Goal: Task Accomplishment & Management: Manage account settings

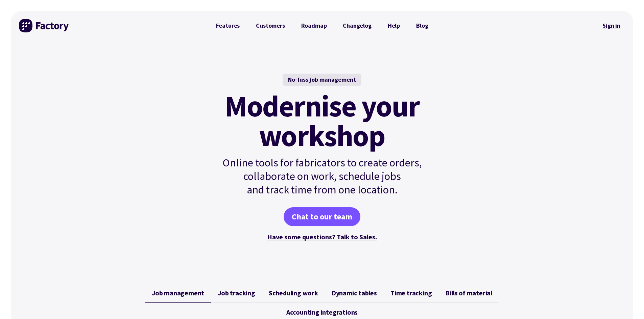
click at [609, 28] on link "Sign in" at bounding box center [611, 26] width 27 height 16
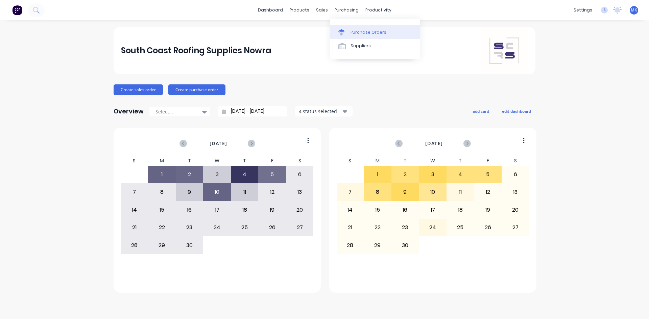
click at [350, 33] on link "Purchase Orders" at bounding box center [375, 32] width 90 height 14
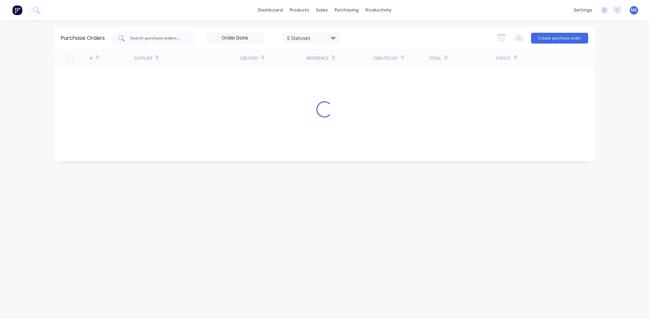
click at [158, 37] on input "text" at bounding box center [157, 38] width 56 height 7
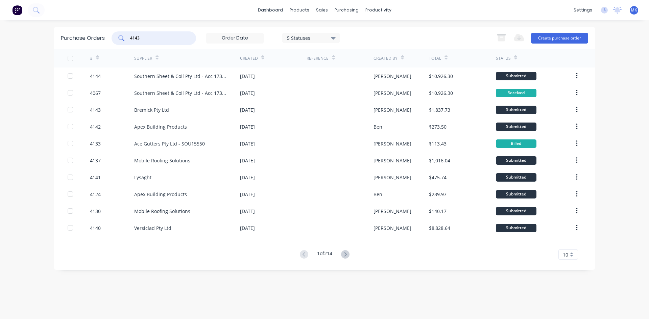
type input "4143"
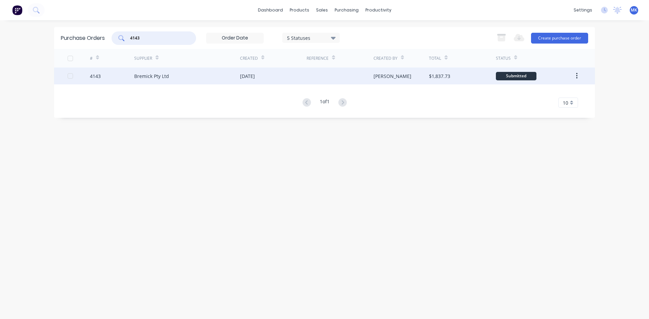
click at [188, 72] on div "Bremick Pty Ltd" at bounding box center [187, 76] width 106 height 17
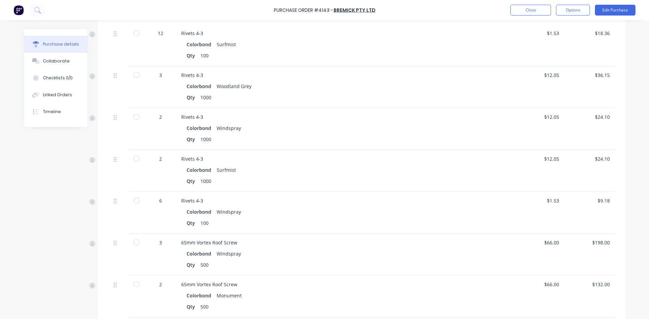
scroll to position [821, 0]
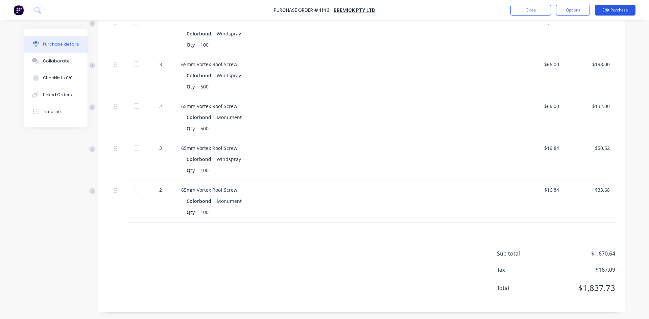
click at [622, 8] on button "Edit Purchase" at bounding box center [615, 10] width 41 height 11
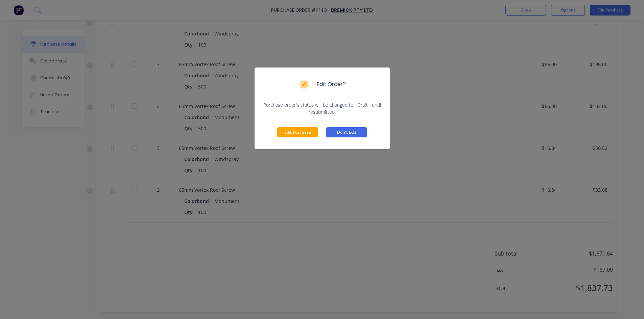
click at [350, 133] on button "Don't Edit" at bounding box center [346, 132] width 41 height 10
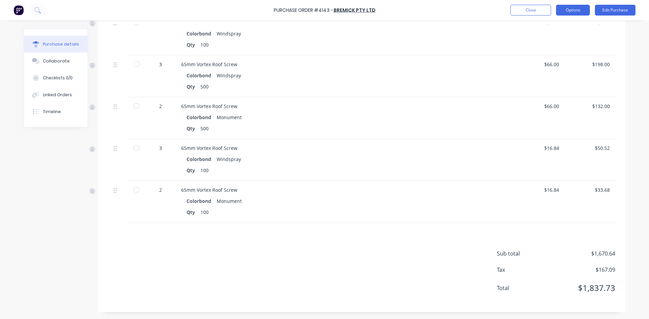
click at [586, 10] on button "Options" at bounding box center [573, 10] width 34 height 11
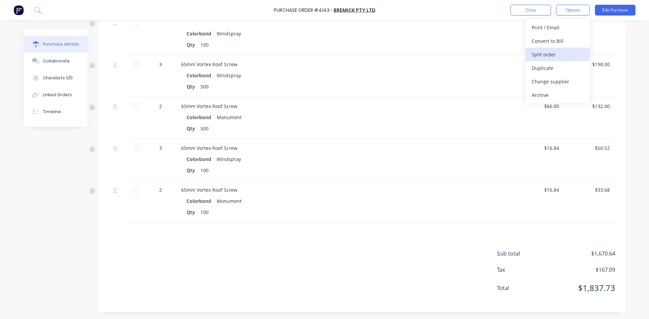
click at [571, 52] on div "Split order" at bounding box center [558, 55] width 52 height 10
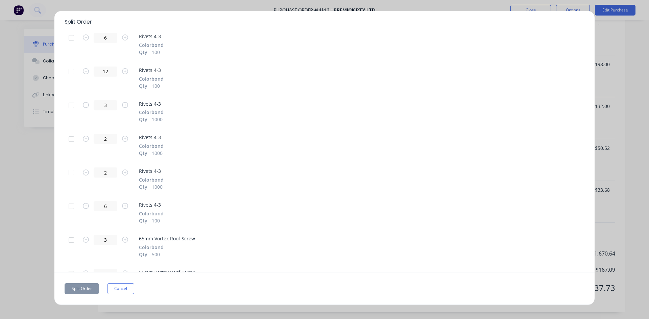
scroll to position [454, 0]
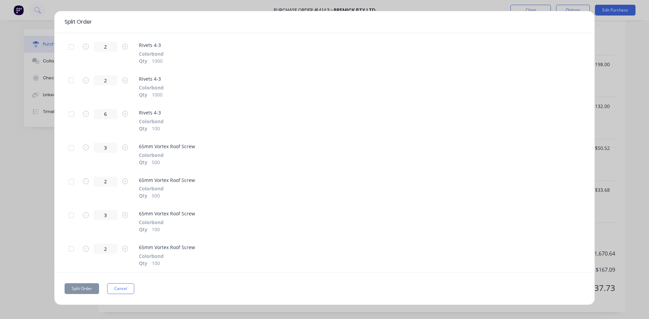
click at [70, 183] on div at bounding box center [72, 182] width 14 height 14
click at [70, 149] on div at bounding box center [72, 148] width 14 height 14
click at [72, 81] on div at bounding box center [72, 81] width 14 height 14
click at [71, 116] on div at bounding box center [72, 115] width 14 height 14
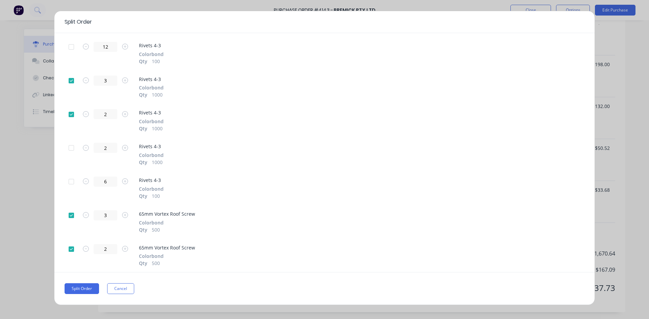
click at [71, 145] on div at bounding box center [72, 148] width 14 height 14
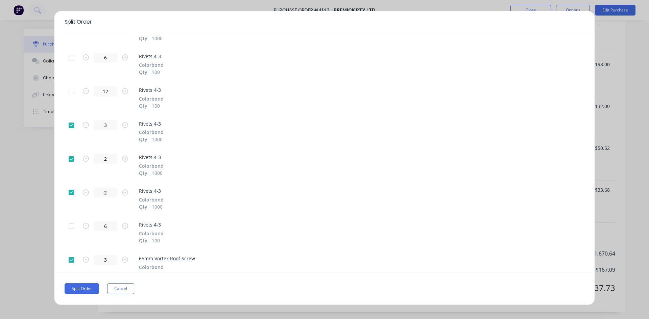
scroll to position [454, 0]
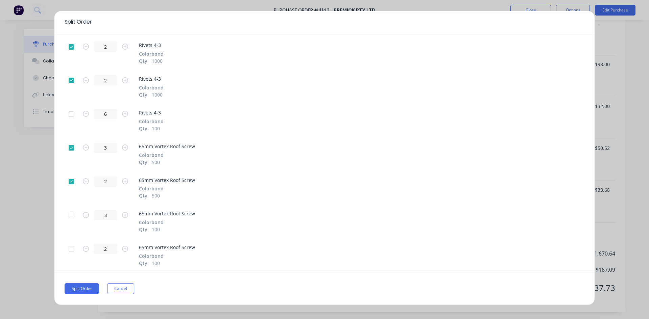
click at [121, 286] on button "Cancel" at bounding box center [120, 289] width 27 height 11
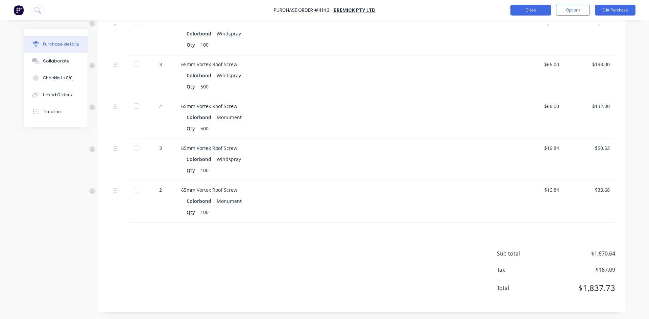
click at [527, 9] on button "Close" at bounding box center [530, 10] width 41 height 11
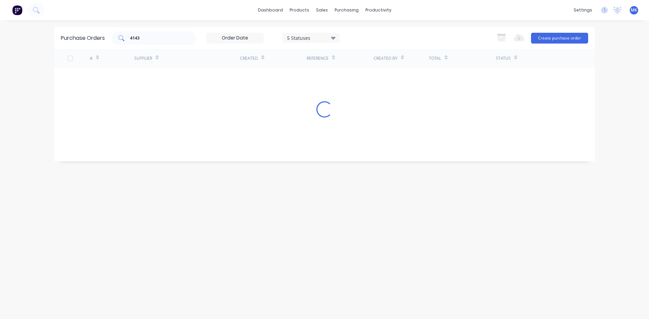
click at [145, 35] on input "4143" at bounding box center [157, 38] width 56 height 7
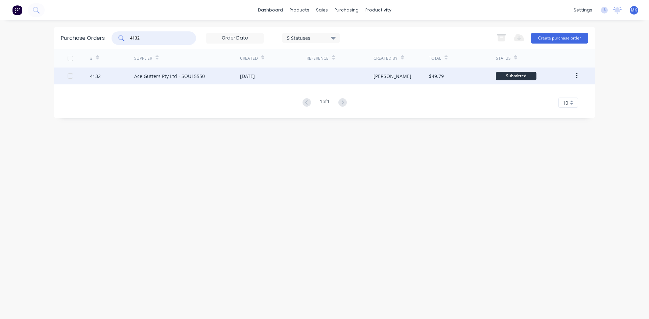
type input "4132"
click at [321, 82] on div at bounding box center [340, 76] width 67 height 17
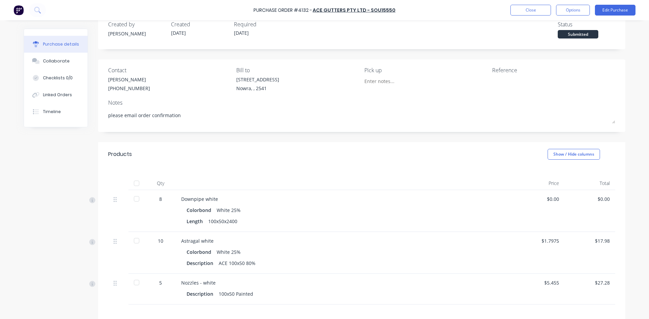
scroll to position [97, 0]
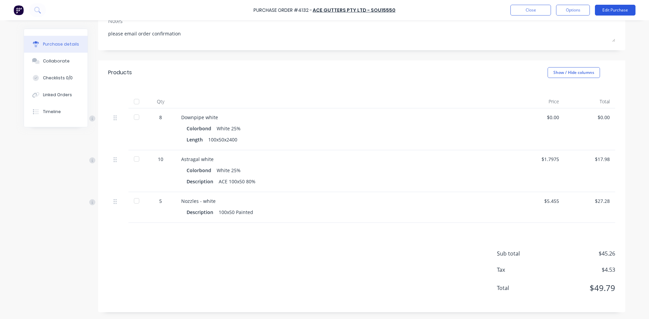
click at [609, 8] on button "Edit Purchase" at bounding box center [615, 10] width 41 height 11
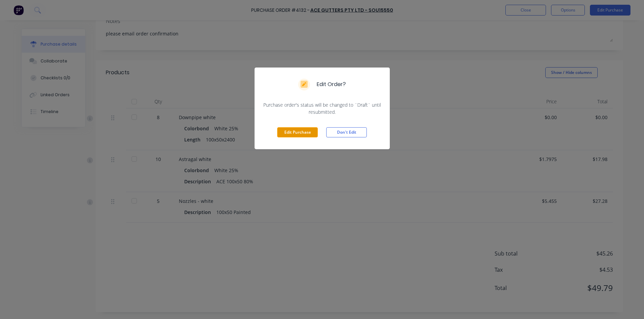
click at [313, 133] on button "Edit Purchase" at bounding box center [297, 132] width 41 height 10
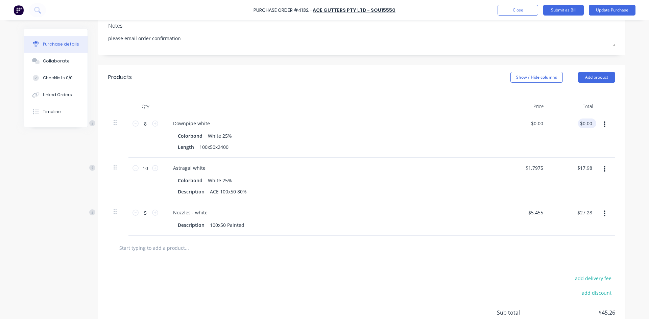
click at [591, 122] on div "$0.00 $0.00" at bounding box center [587, 124] width 18 height 10
type textarea "x"
click at [589, 122] on input "0.00" at bounding box center [586, 124] width 16 height 10
type input "0"
type input "233.78"
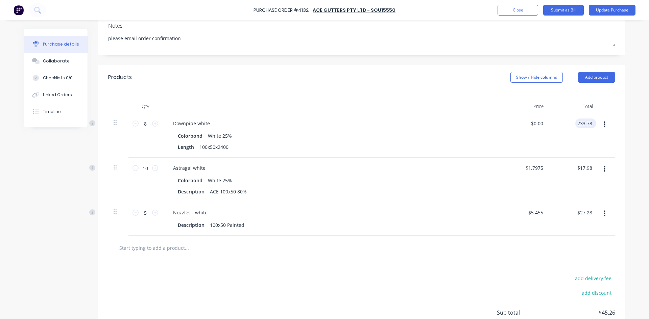
type textarea "x"
type input "$29.2225"
type input "$233.78"
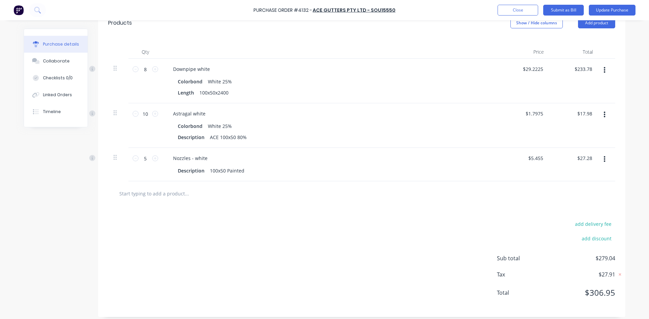
scroll to position [156, 0]
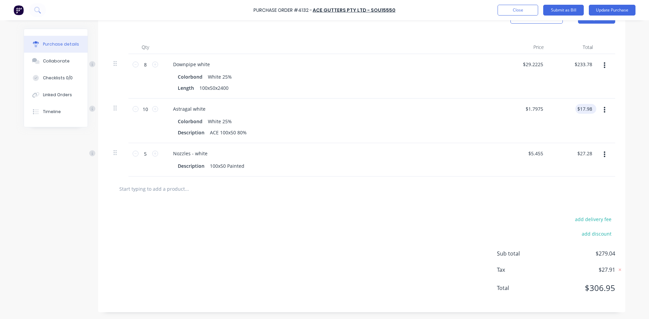
type textarea "x"
type input "17.98"
click at [581, 105] on input "17.98" at bounding box center [586, 109] width 16 height 10
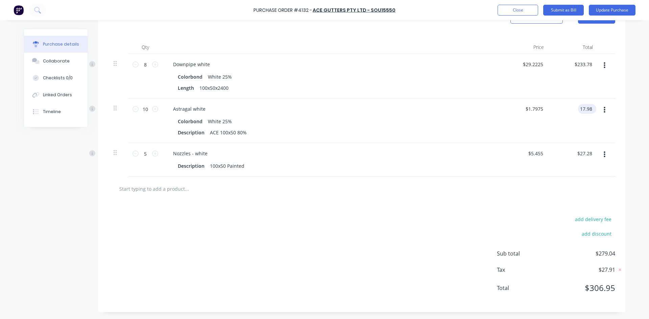
type textarea "x"
click at [581, 105] on input "17.98" at bounding box center [586, 109] width 16 height 10
type input "18.84"
type textarea "x"
type input "$1.884"
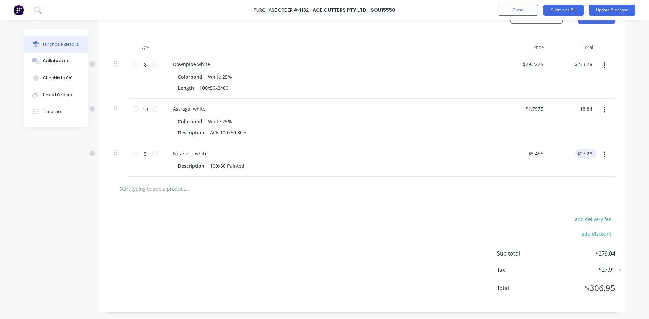
type input "$18.84"
type input "27.28"
click at [583, 156] on input "27.28" at bounding box center [584, 154] width 18 height 10
click at [583, 156] on input "27.28" at bounding box center [586, 154] width 16 height 10
type textarea "x"
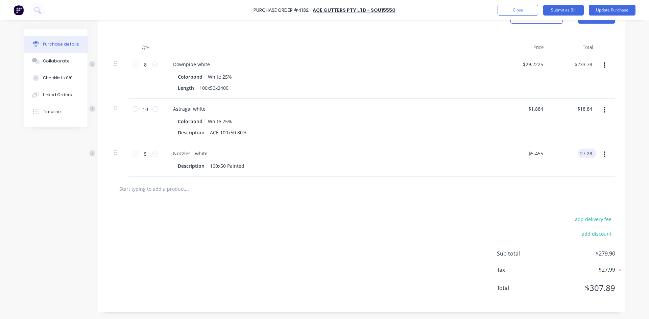
click at [583, 156] on input "27.28" at bounding box center [586, 154] width 16 height 10
type input "28.58"
type textarea "x"
type input "$5.716"
type input "$28.58"
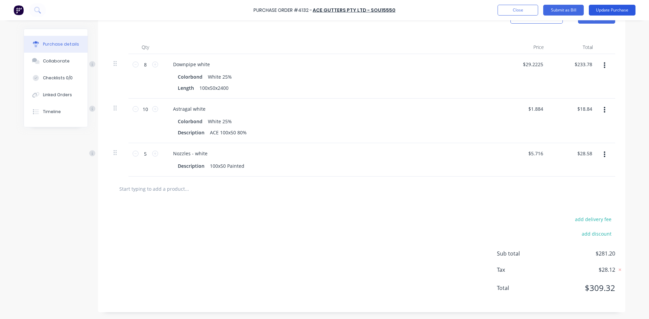
click at [620, 10] on button "Update Purchase" at bounding box center [612, 10] width 47 height 11
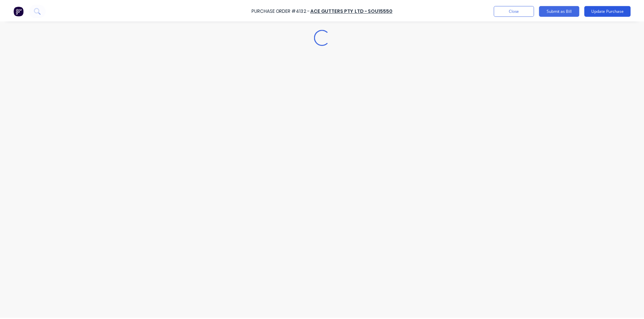
scroll to position [0, 0]
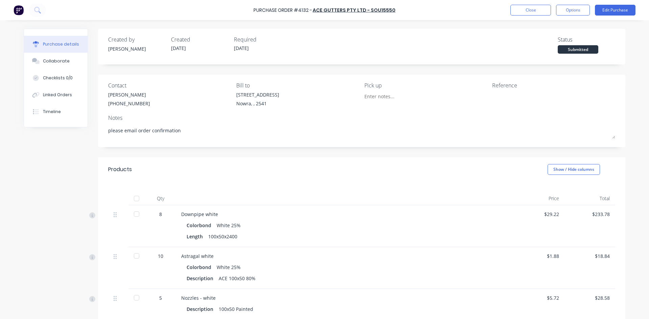
click at [132, 197] on div at bounding box center [137, 199] width 14 height 14
click at [574, 13] on button "Options" at bounding box center [573, 10] width 34 height 11
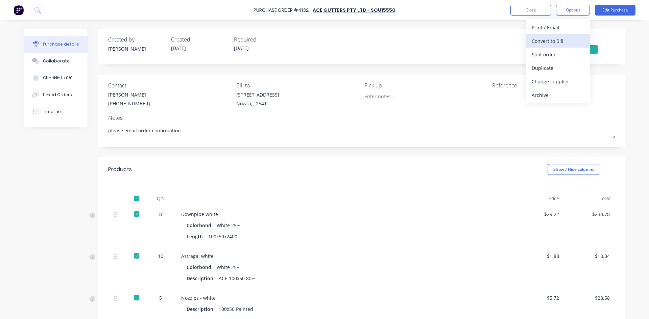
click at [566, 45] on div "Convert to Bill" at bounding box center [558, 41] width 52 height 10
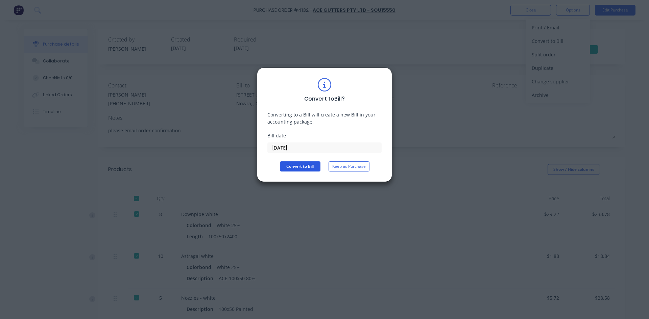
click at [296, 167] on button "Convert to Bill" at bounding box center [300, 167] width 41 height 10
type textarea "x"
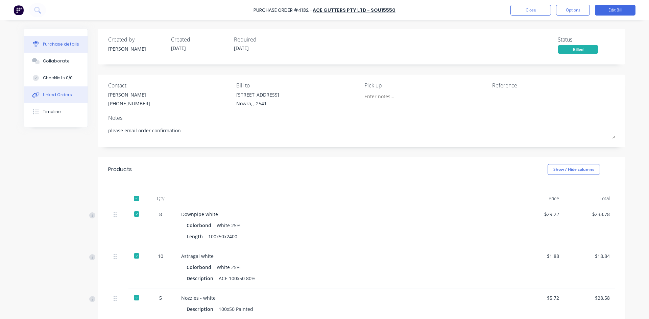
click at [54, 99] on button "Linked Orders" at bounding box center [56, 95] width 64 height 17
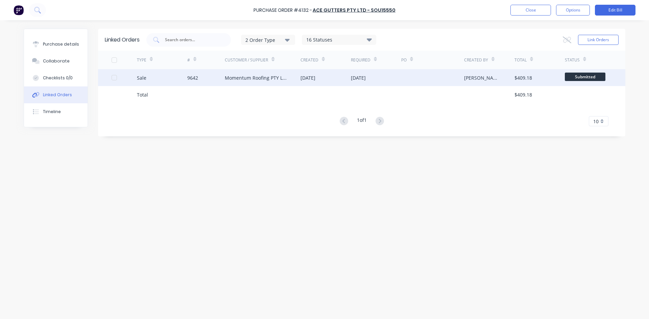
click at [363, 76] on div "09 Sep 2025" at bounding box center [358, 77] width 15 height 7
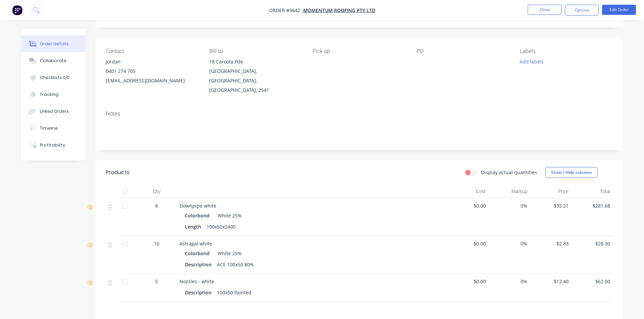
scroll to position [130, 0]
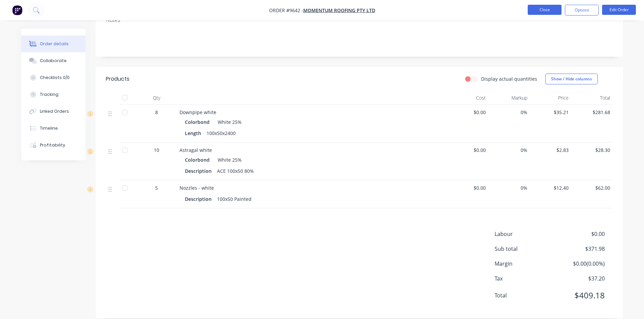
click at [541, 9] on button "Close" at bounding box center [545, 10] width 34 height 10
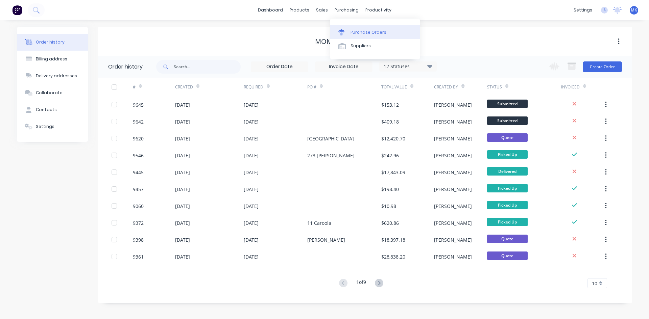
click at [355, 29] on div "Purchase Orders" at bounding box center [369, 32] width 36 height 6
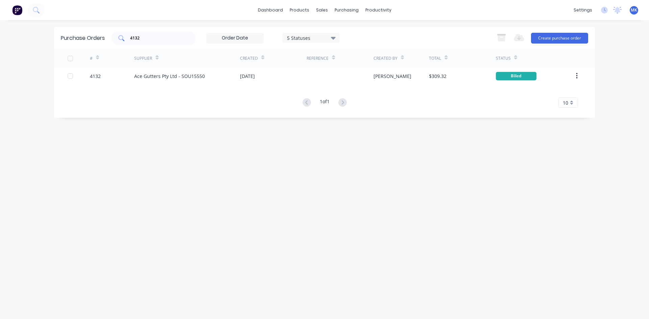
click at [146, 38] on input "4132" at bounding box center [157, 38] width 56 height 7
type input "4128"
click at [344, 80] on div at bounding box center [340, 76] width 67 height 17
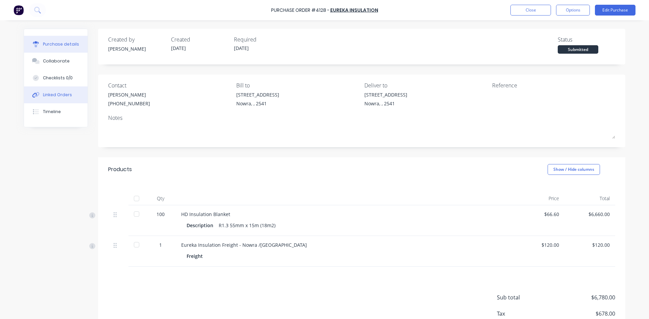
click at [79, 93] on button "Linked Orders" at bounding box center [56, 95] width 64 height 17
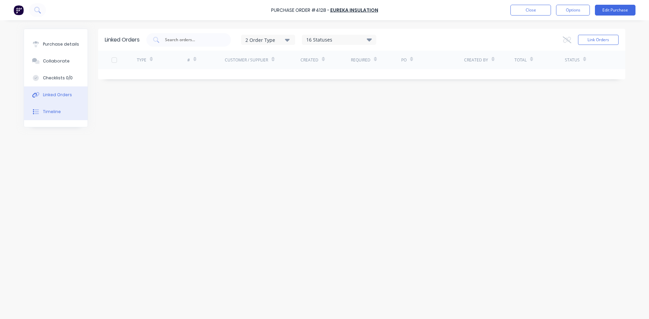
click at [64, 115] on button "Timeline" at bounding box center [56, 111] width 64 height 17
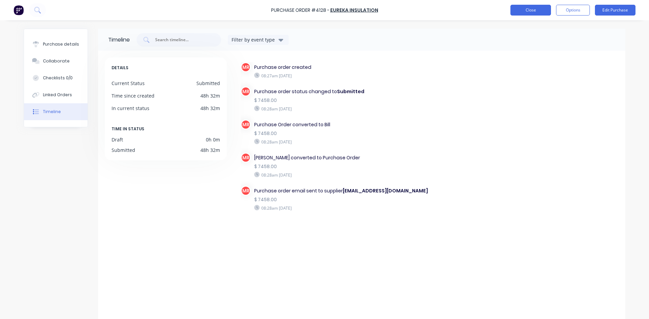
click at [541, 5] on button "Close" at bounding box center [530, 10] width 41 height 11
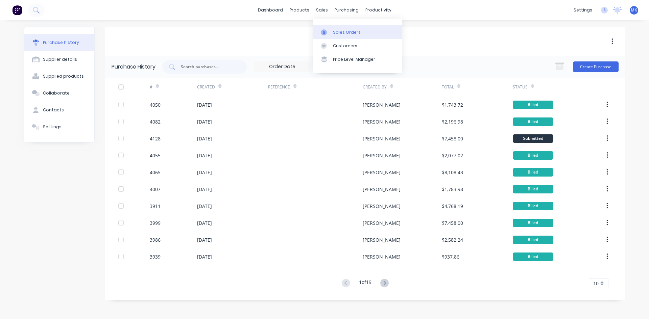
click at [347, 32] on div "Sales Orders" at bounding box center [347, 32] width 28 height 6
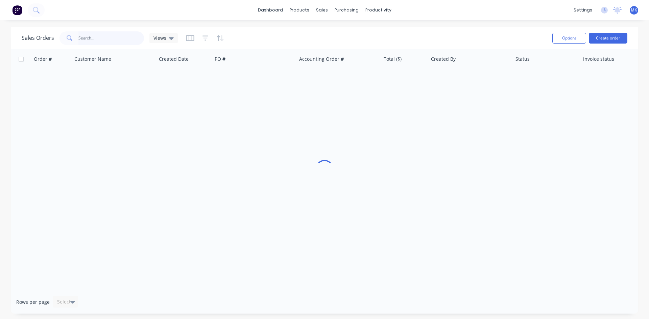
click at [113, 40] on input "text" at bounding box center [111, 38] width 66 height 14
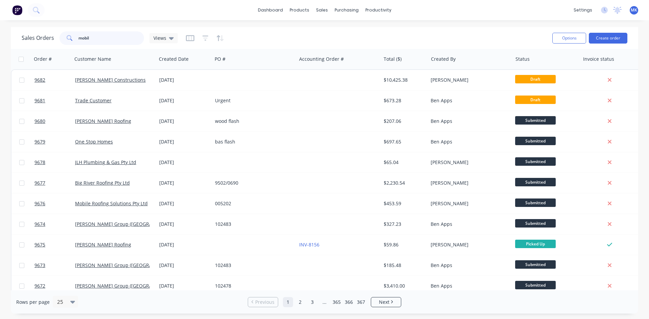
type input "mobil"
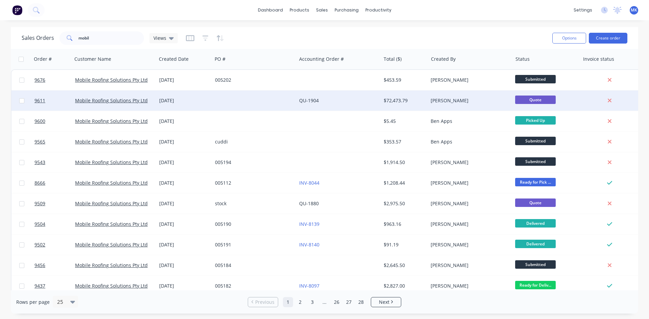
click at [454, 102] on div "Mariah Kuballa" at bounding box center [468, 100] width 75 height 7
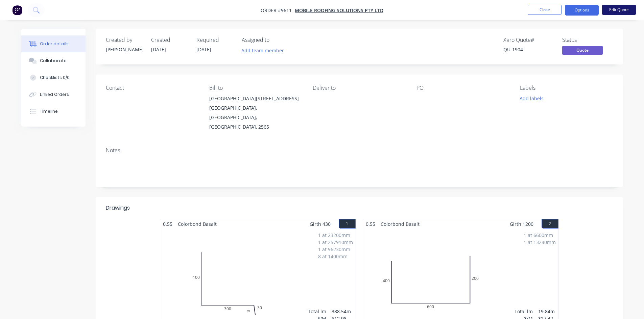
click at [621, 10] on button "Edit Quote" at bounding box center [619, 10] width 34 height 10
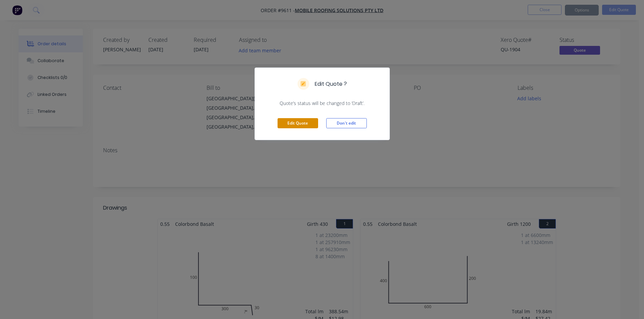
click at [316, 126] on button "Edit Quote" at bounding box center [298, 123] width 41 height 10
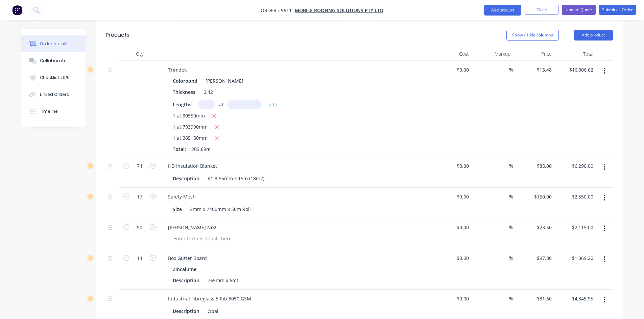
scroll to position [579, 0]
click at [605, 165] on icon "button" at bounding box center [605, 168] width 2 height 7
click at [593, 182] on div "Edit" at bounding box center [581, 187] width 52 height 10
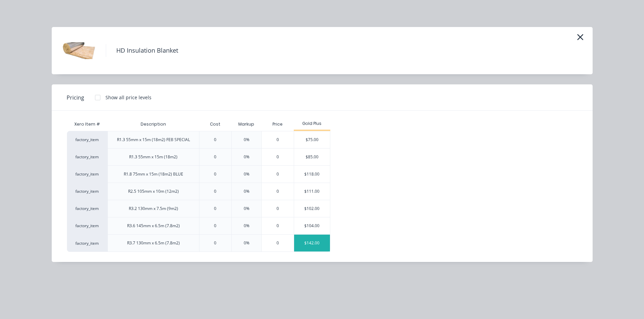
click at [309, 247] on div "$142.00" at bounding box center [312, 243] width 36 height 17
type input "$142.00"
type input "$10,508.00"
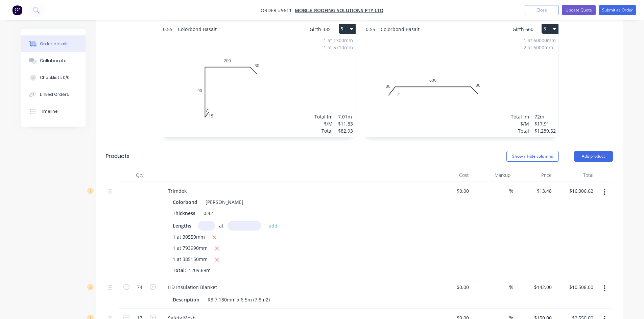
scroll to position [376, 0]
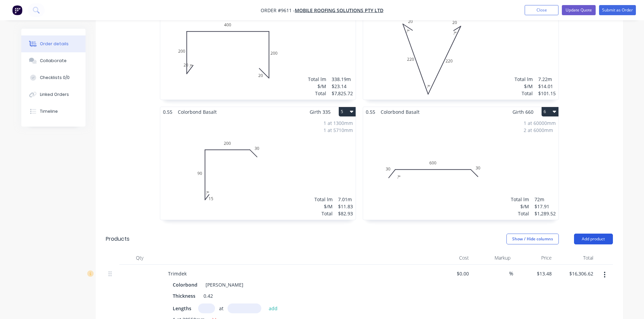
click at [599, 234] on button "Add product" at bounding box center [593, 239] width 39 height 11
click at [578, 252] on div "Product catalogue" at bounding box center [581, 257] width 52 height 10
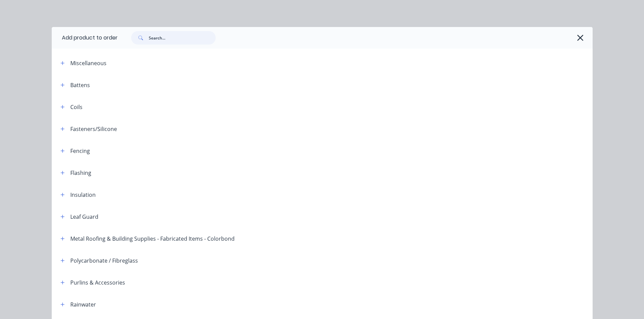
click at [177, 34] on input "text" at bounding box center [182, 38] width 67 height 14
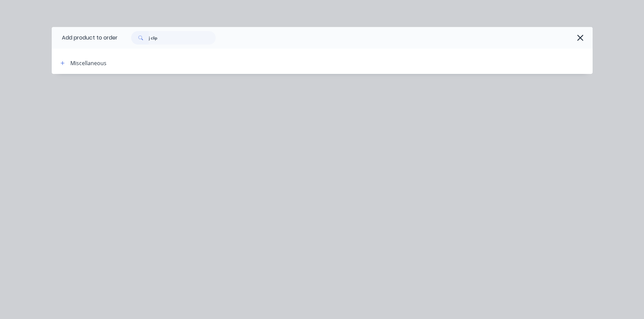
click at [72, 61] on div "Miscellaneous" at bounding box center [88, 63] width 36 height 8
click at [62, 62] on icon "button" at bounding box center [63, 63] width 4 height 5
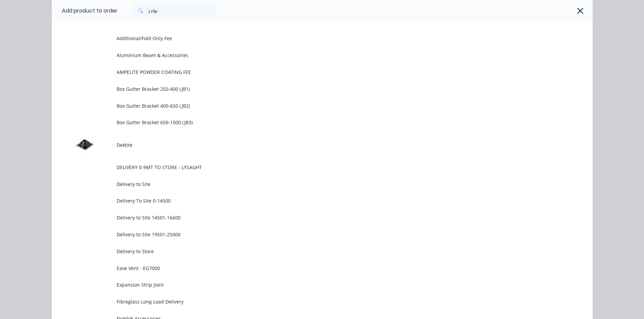
scroll to position [0, 0]
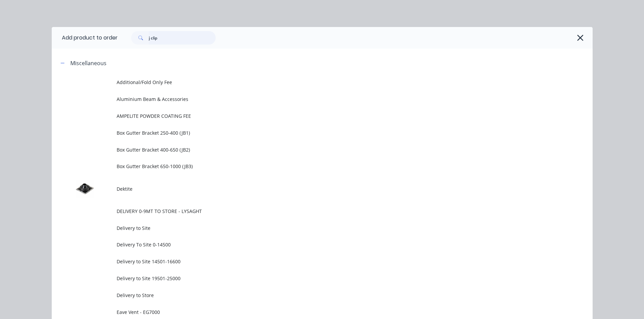
click at [149, 41] on input "j clip" at bounding box center [182, 38] width 67 height 14
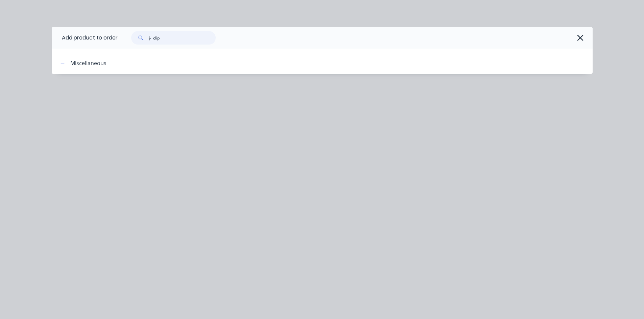
click at [149, 37] on input "j- clip" at bounding box center [182, 38] width 67 height 14
click at [179, 41] on input "j- clip" at bounding box center [182, 38] width 67 height 14
type input "roof rais"
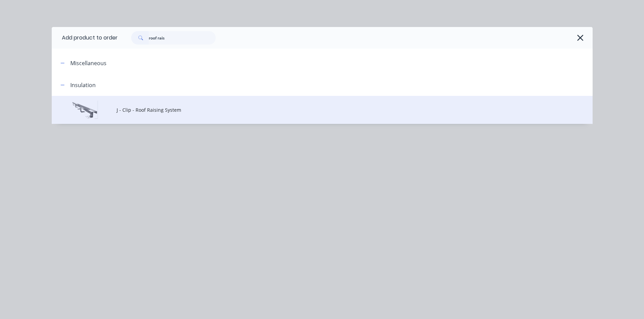
click at [158, 110] on span "J - Clip - Roof Raising System" at bounding box center [307, 109] width 381 height 7
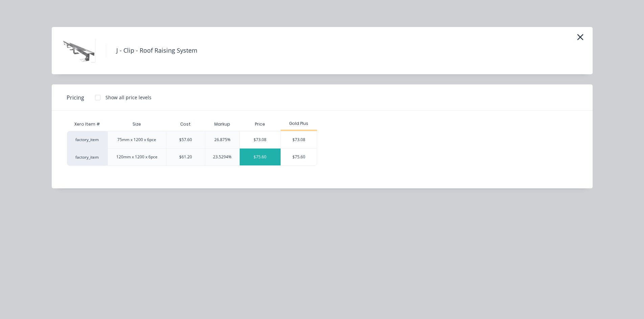
click at [271, 158] on div "$75.60" at bounding box center [260, 157] width 41 height 17
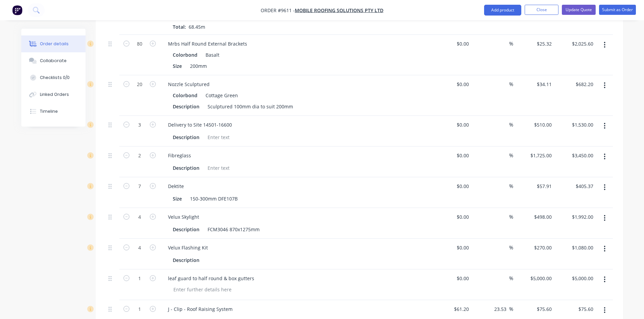
scroll to position [1120, 0]
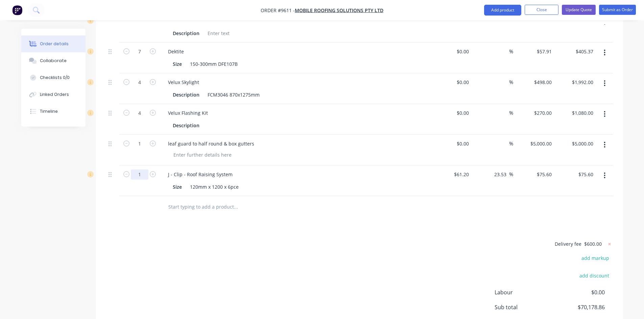
click at [145, 170] on input "1" at bounding box center [140, 175] width 18 height 10
type input "500"
type input "$37,800.00"
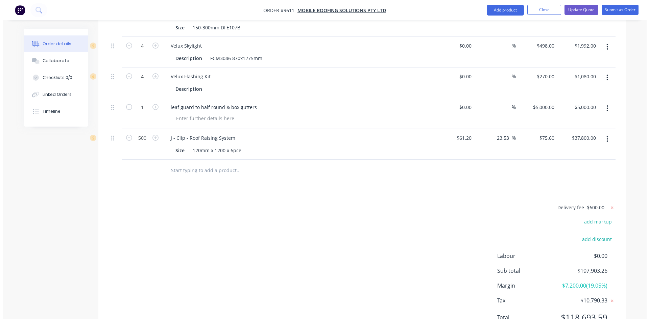
scroll to position [1159, 0]
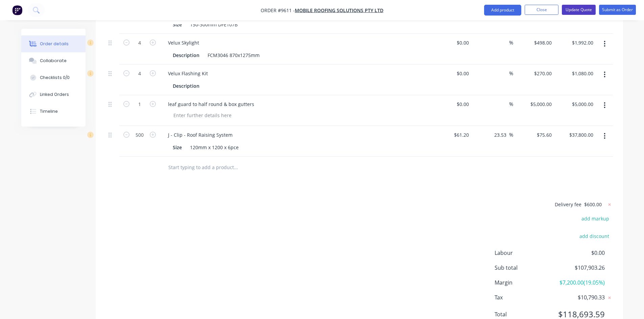
click at [581, 6] on button "Update Quote" at bounding box center [579, 10] width 34 height 10
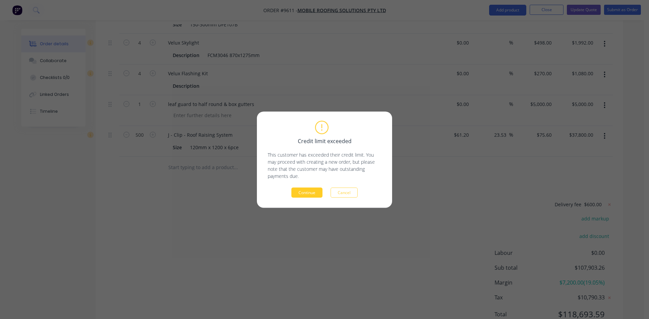
click at [302, 194] on button "Continue" at bounding box center [306, 193] width 31 height 10
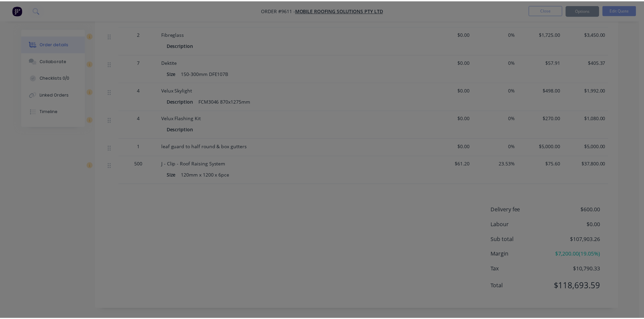
scroll to position [1019, 0]
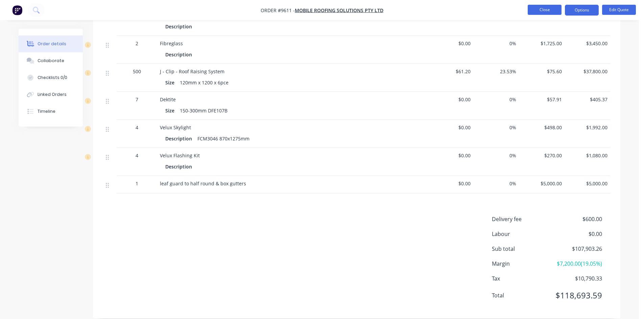
click at [558, 7] on button "Close" at bounding box center [545, 10] width 34 height 10
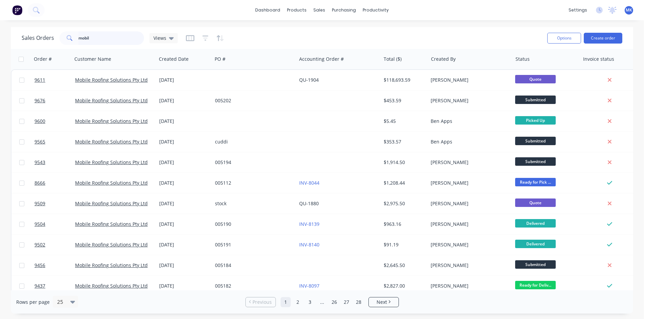
click at [119, 44] on input "mobil" at bounding box center [111, 38] width 66 height 14
click at [358, 29] on link "Purchase Orders" at bounding box center [373, 32] width 90 height 14
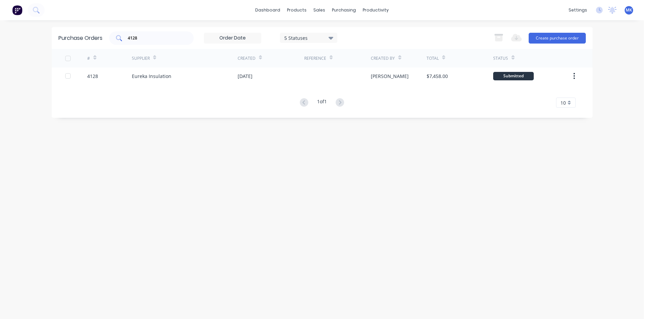
click at [131, 42] on div "4128" at bounding box center [151, 38] width 85 height 14
drag, startPoint x: 141, startPoint y: 41, endPoint x: 114, endPoint y: 40, distance: 27.1
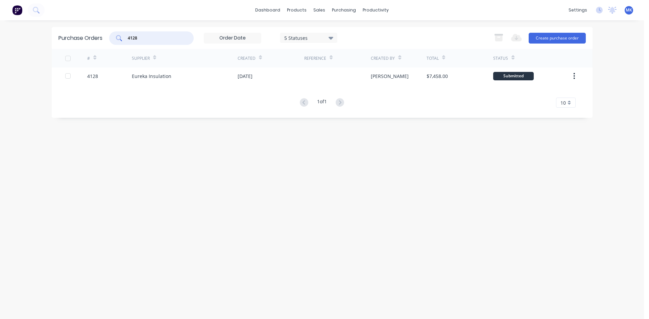
click at [114, 40] on div "4128" at bounding box center [151, 38] width 85 height 14
type input "4127"
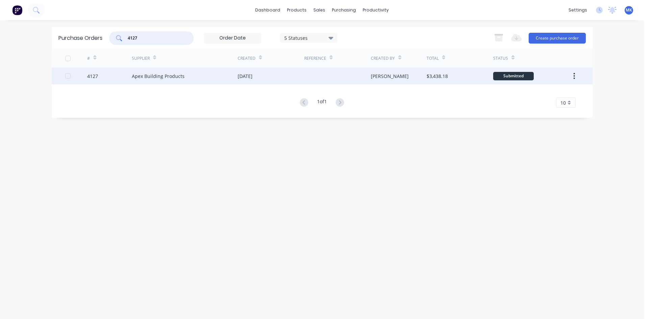
click at [235, 81] on div "Apex Building Products" at bounding box center [185, 76] width 106 height 17
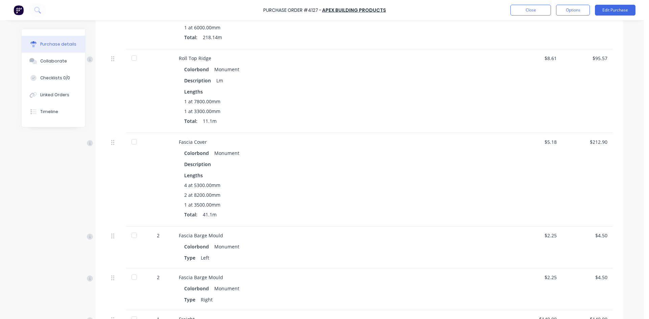
scroll to position [551, 0]
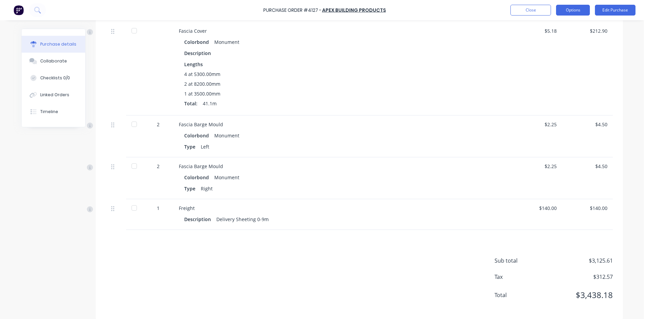
click at [575, 8] on button "Options" at bounding box center [573, 10] width 34 height 11
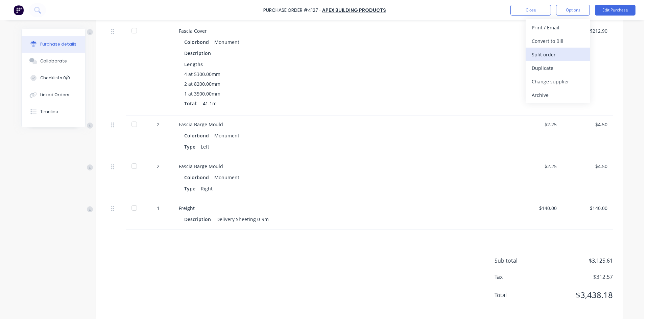
click at [573, 54] on div "Split order" at bounding box center [558, 55] width 52 height 10
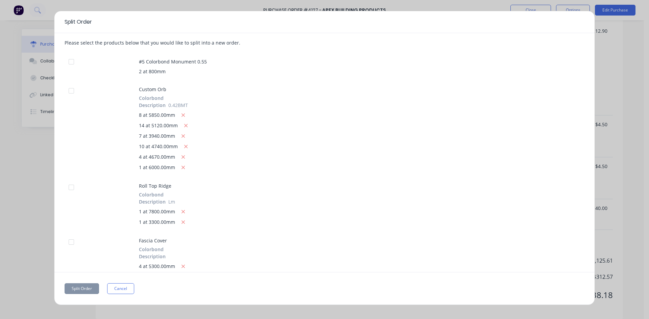
click at [68, 61] on div at bounding box center [72, 62] width 14 height 14
click at [79, 290] on button "Split Order" at bounding box center [82, 289] width 34 height 11
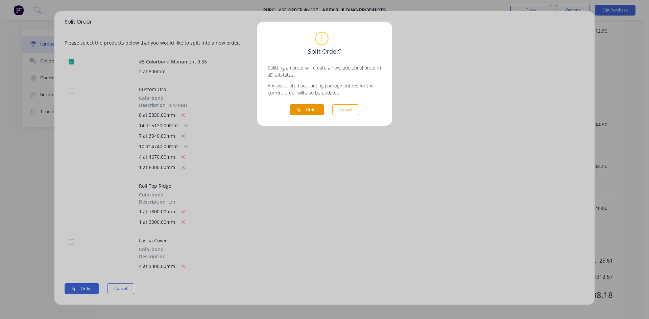
click at [299, 113] on button "Split Order" at bounding box center [307, 109] width 34 height 11
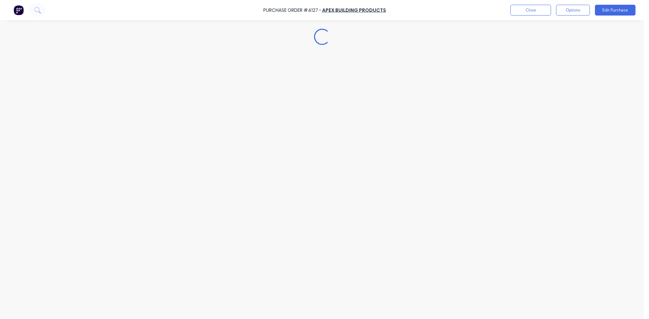
scroll to position [0, 0]
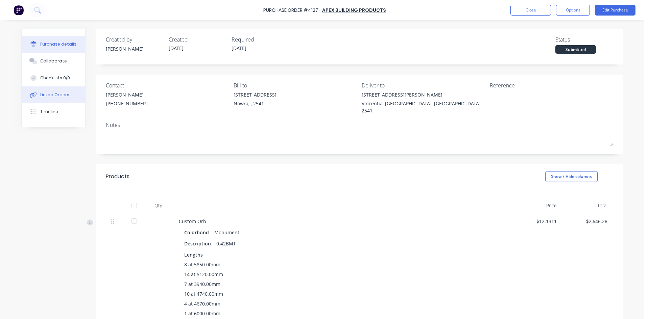
click at [56, 94] on div "Linked Orders" at bounding box center [54, 95] width 29 height 6
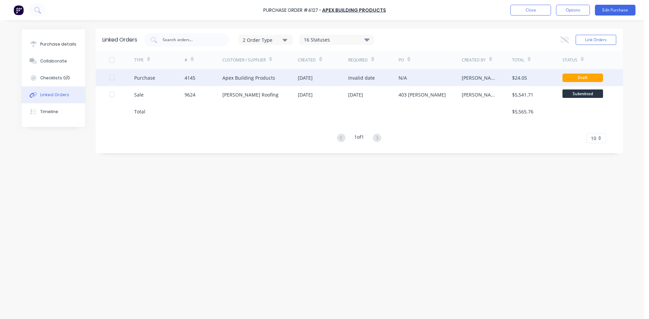
click at [389, 79] on div "Invalid date" at bounding box center [373, 77] width 50 height 17
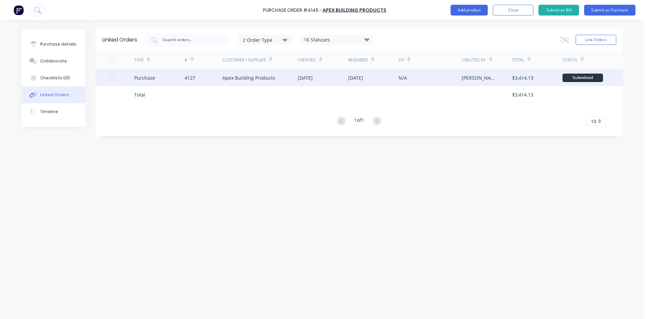
click at [504, 80] on div "Matt Robinson" at bounding box center [487, 77] width 50 height 17
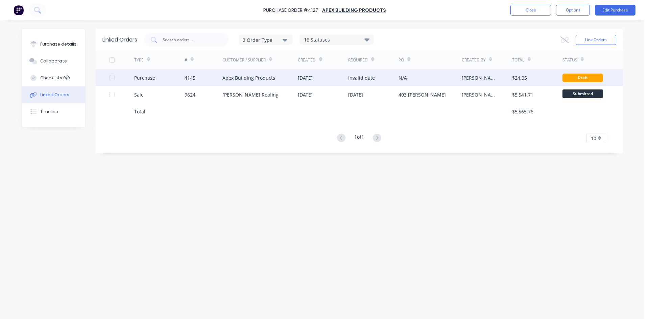
click at [289, 80] on div "Apex Building Products" at bounding box center [260, 77] width 76 height 17
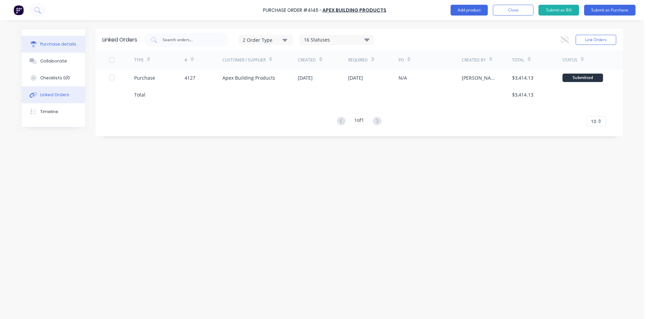
click at [74, 47] on button "Purchase details" at bounding box center [54, 44] width 64 height 17
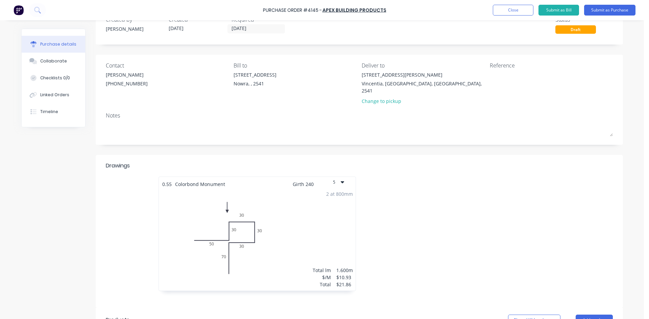
scroll to position [68, 0]
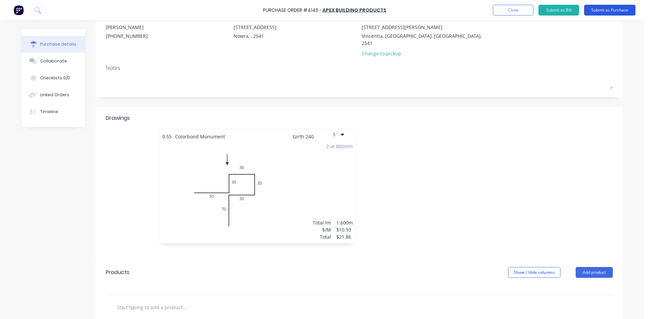
click at [605, 10] on button "Submit as Purchase" at bounding box center [609, 10] width 51 height 11
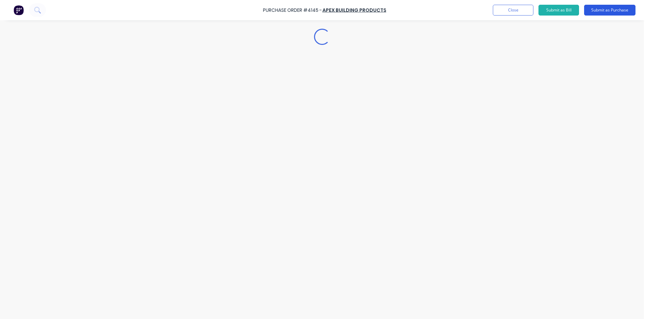
scroll to position [0, 0]
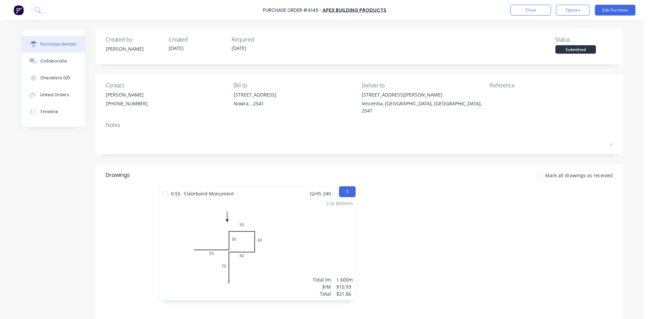
click at [164, 192] on div at bounding box center [165, 194] width 14 height 14
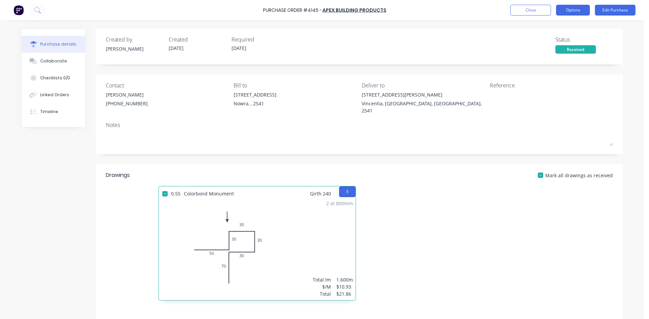
click at [580, 10] on button "Options" at bounding box center [573, 10] width 34 height 11
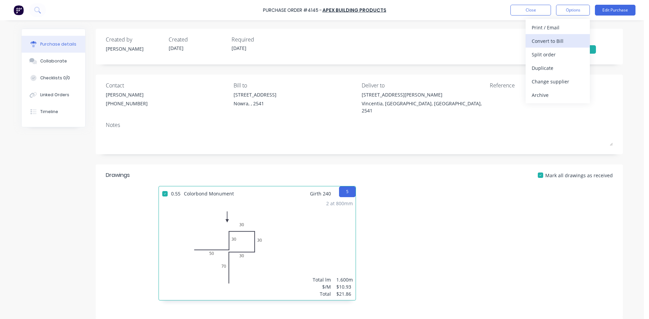
click at [561, 42] on div "Convert to Bill" at bounding box center [558, 41] width 52 height 10
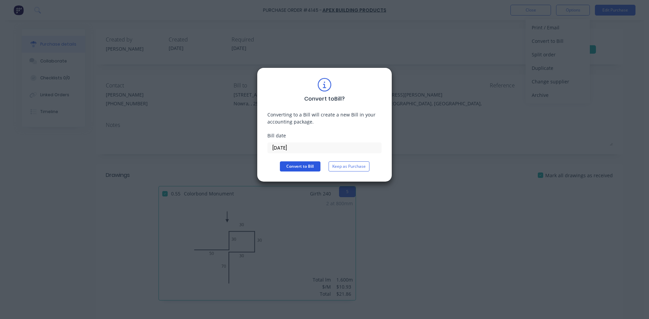
click at [299, 166] on button "Convert to Bill" at bounding box center [300, 167] width 41 height 10
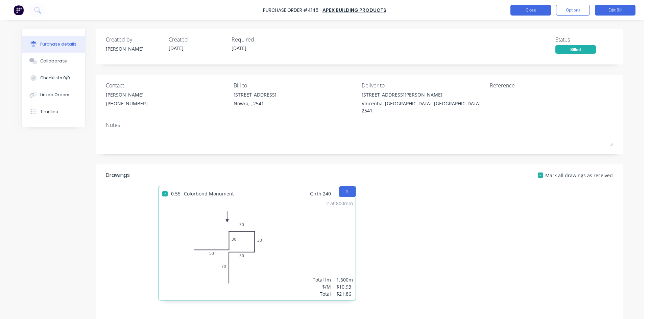
click at [537, 11] on button "Close" at bounding box center [530, 10] width 41 height 11
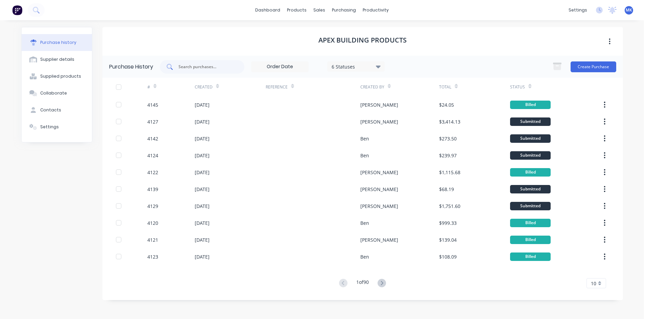
click at [206, 72] on div at bounding box center [202, 67] width 85 height 14
type input "4127"
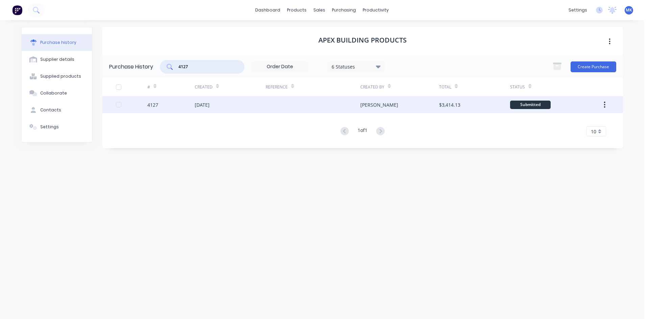
drag, startPoint x: 471, startPoint y: 114, endPoint x: 467, endPoint y: 108, distance: 7.6
click at [467, 108] on div "$3,414.13" at bounding box center [474, 104] width 71 height 17
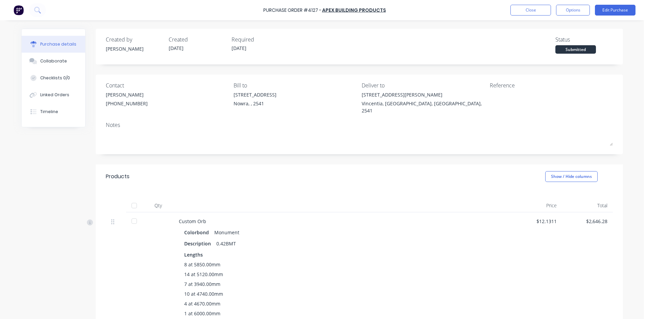
click at [136, 199] on div at bounding box center [134, 206] width 14 height 14
click at [587, 11] on button "Options" at bounding box center [573, 10] width 34 height 11
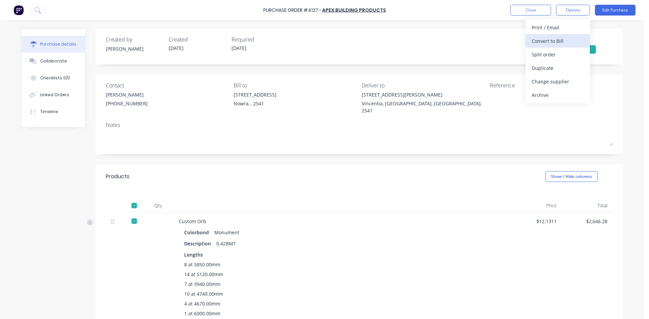
click at [567, 42] on div "Convert to Bill" at bounding box center [558, 41] width 52 height 10
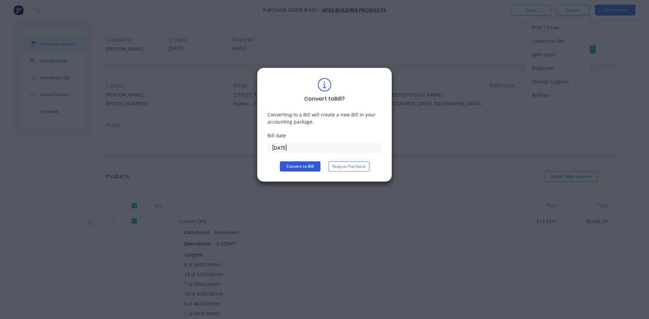
click at [295, 168] on button "Convert to Bill" at bounding box center [300, 167] width 41 height 10
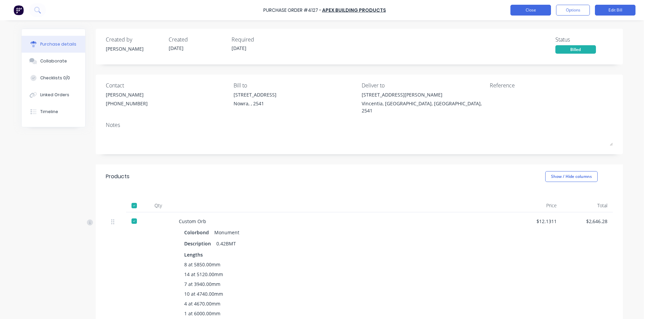
click at [547, 7] on button "Close" at bounding box center [530, 10] width 41 height 11
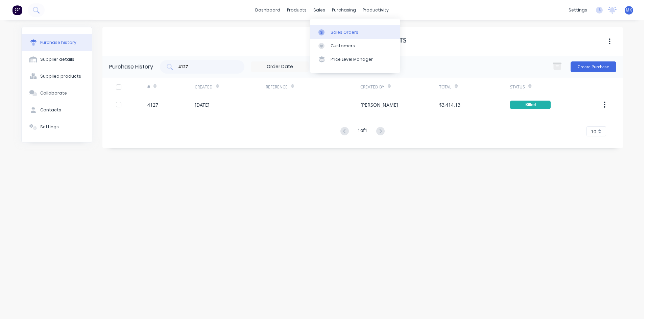
click at [328, 33] on div at bounding box center [323, 32] width 10 height 6
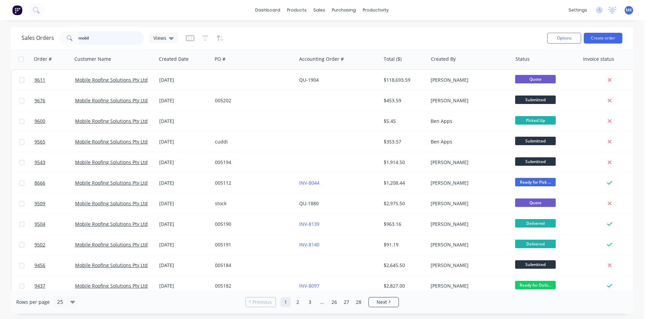
click at [84, 42] on input "mobil" at bounding box center [111, 38] width 66 height 14
click at [332, 43] on div "Customers" at bounding box center [343, 46] width 24 height 6
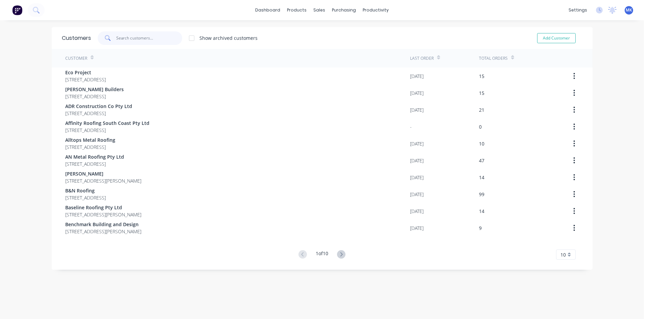
click at [122, 40] on input "text" at bounding box center [149, 38] width 66 height 14
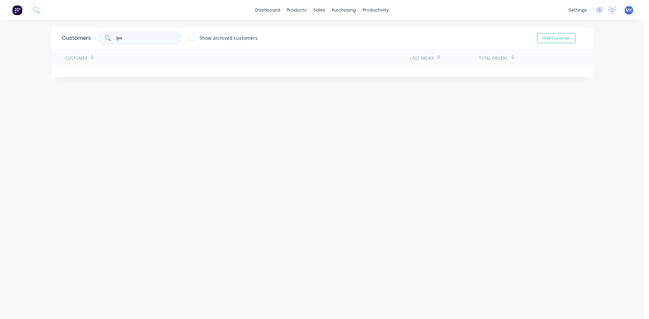
type input "ljm"
click at [334, 32] on div "Sales Orders" at bounding box center [342, 32] width 28 height 6
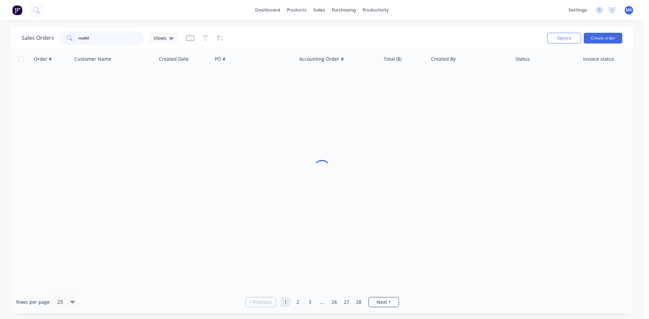
click at [94, 40] on input "mobil" at bounding box center [111, 38] width 66 height 14
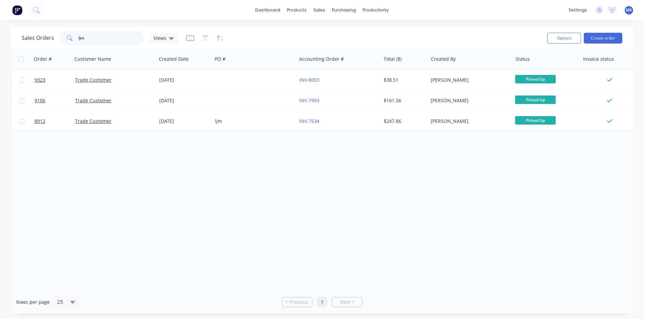
click at [89, 37] on input "ljm" at bounding box center [111, 38] width 66 height 14
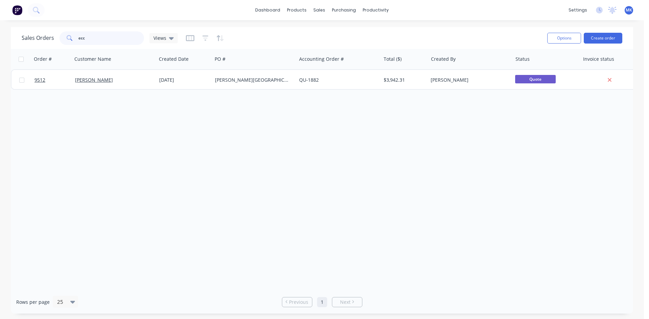
click at [89, 37] on input "ecc" at bounding box center [111, 38] width 66 height 14
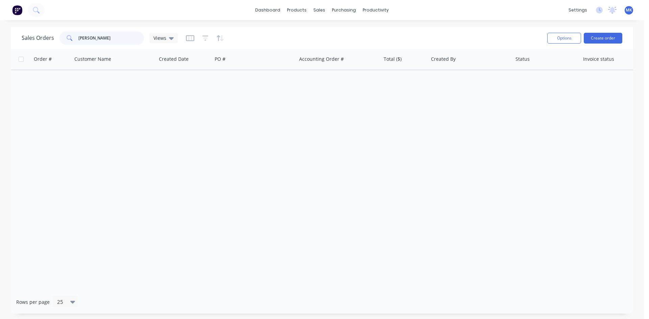
click at [84, 38] on input "mchael" at bounding box center [111, 38] width 66 height 14
type input "michael"
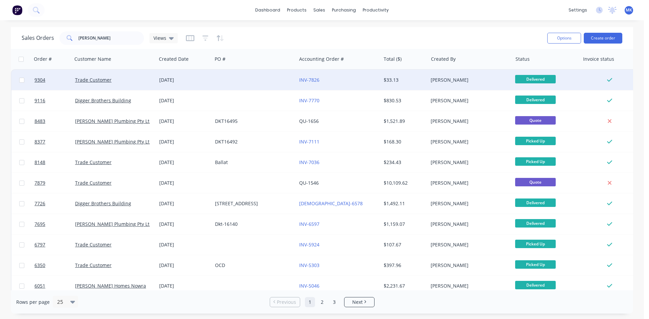
click at [375, 84] on div "INV-7826" at bounding box center [338, 80] width 84 height 20
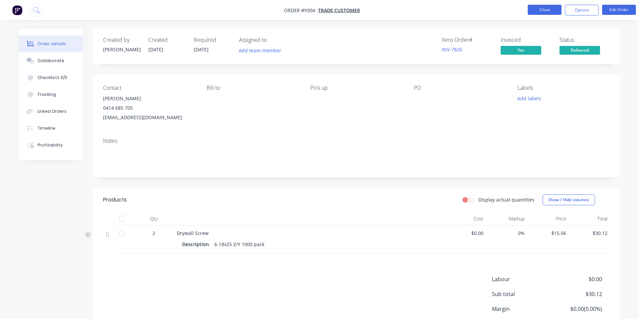
click at [549, 5] on button "Close" at bounding box center [545, 10] width 34 height 10
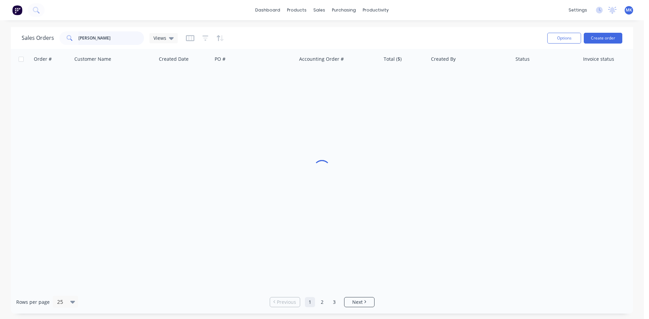
click at [106, 38] on input "michael" at bounding box center [111, 38] width 66 height 14
type input "trade"
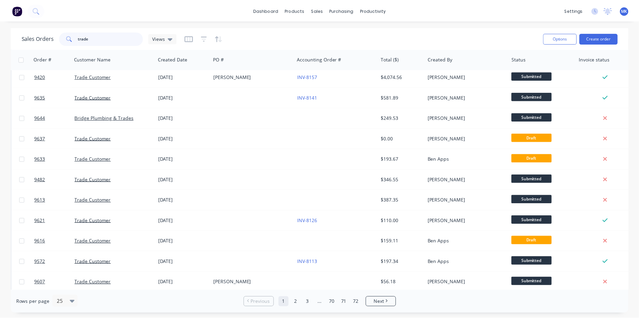
scroll to position [230, 0]
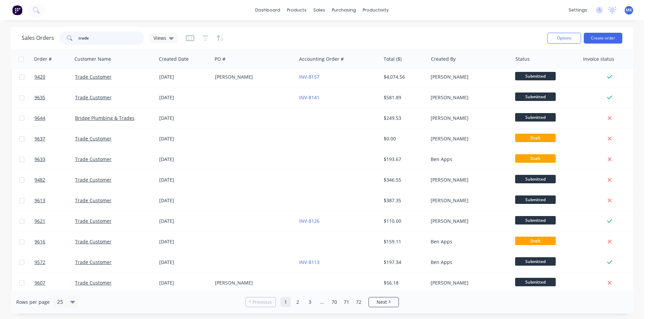
click at [109, 37] on input "trade" at bounding box center [111, 38] width 66 height 14
drag, startPoint x: 109, startPoint y: 37, endPoint x: 248, endPoint y: 0, distance: 144.0
click at [202, 13] on div "dashboard products sales purchasing productivity dashboard products Product Cat…" at bounding box center [322, 159] width 644 height 319
click at [355, 13] on div "purchasing" at bounding box center [344, 10] width 31 height 10
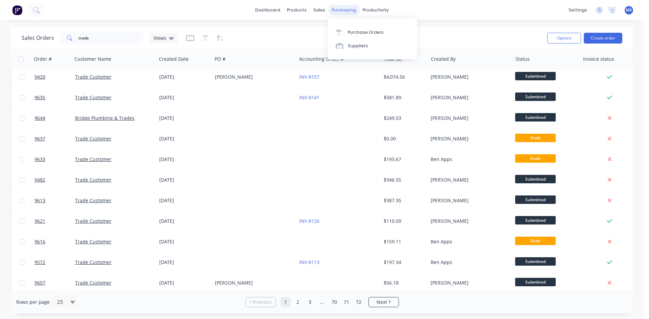
click at [344, 11] on div "purchasing" at bounding box center [344, 10] width 31 height 10
click at [350, 34] on div "Purchase Orders" at bounding box center [366, 32] width 36 height 6
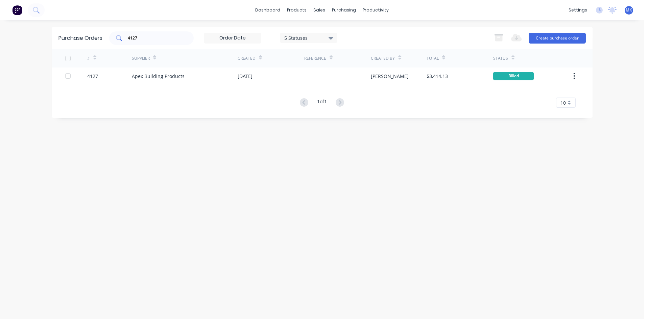
click at [163, 40] on input "4127" at bounding box center [155, 38] width 56 height 7
type input "MOB"
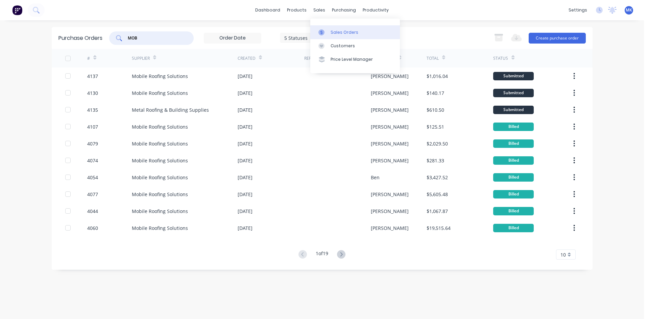
click at [336, 29] on div "Sales Orders" at bounding box center [345, 32] width 28 height 6
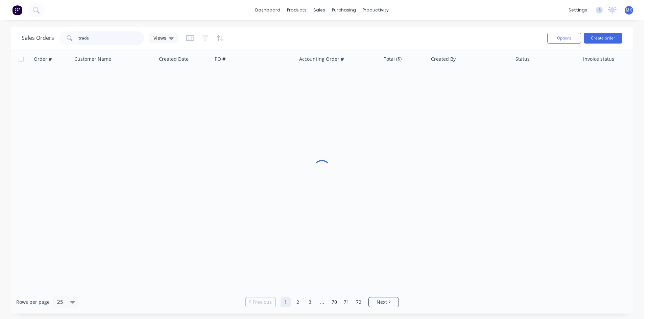
click at [120, 42] on input "trade" at bounding box center [111, 38] width 66 height 14
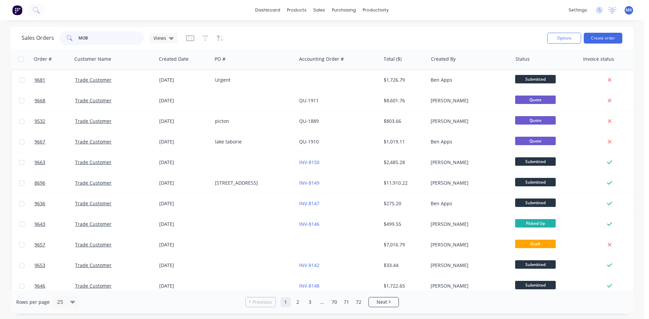
type input "MOB"
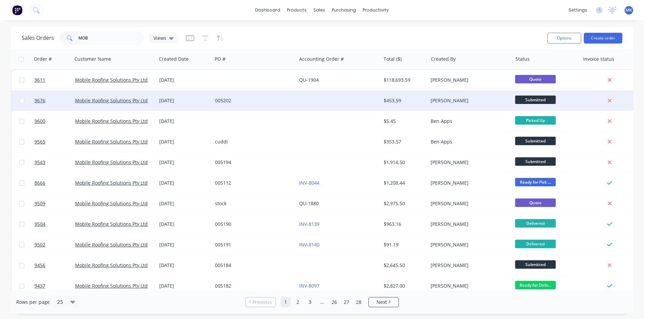
click at [397, 107] on div "$453.59" at bounding box center [404, 101] width 47 height 20
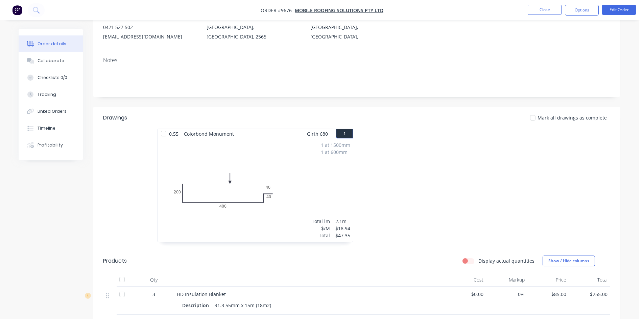
scroll to position [234, 0]
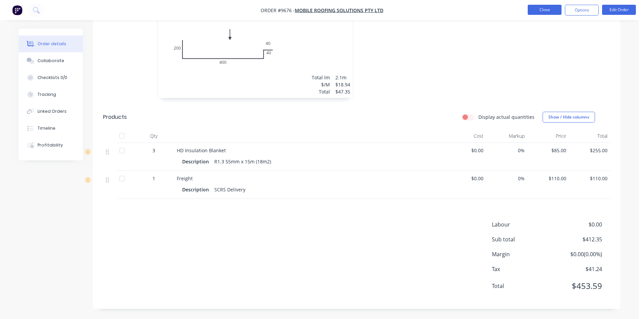
click at [552, 13] on button "Close" at bounding box center [545, 10] width 34 height 10
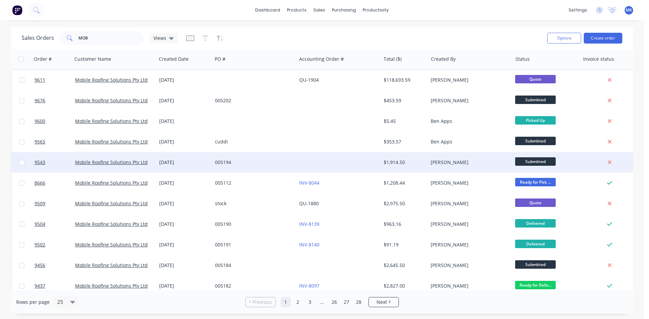
click at [348, 168] on div at bounding box center [338, 162] width 84 height 20
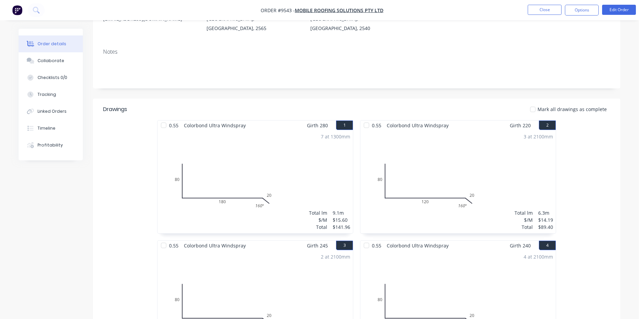
scroll to position [270, 0]
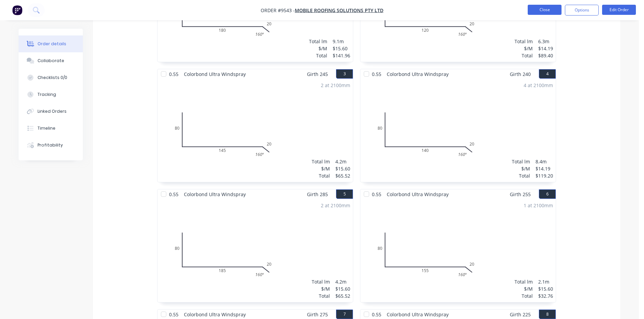
click at [531, 10] on button "Close" at bounding box center [545, 10] width 34 height 10
